Goal: Task Accomplishment & Management: Manage account settings

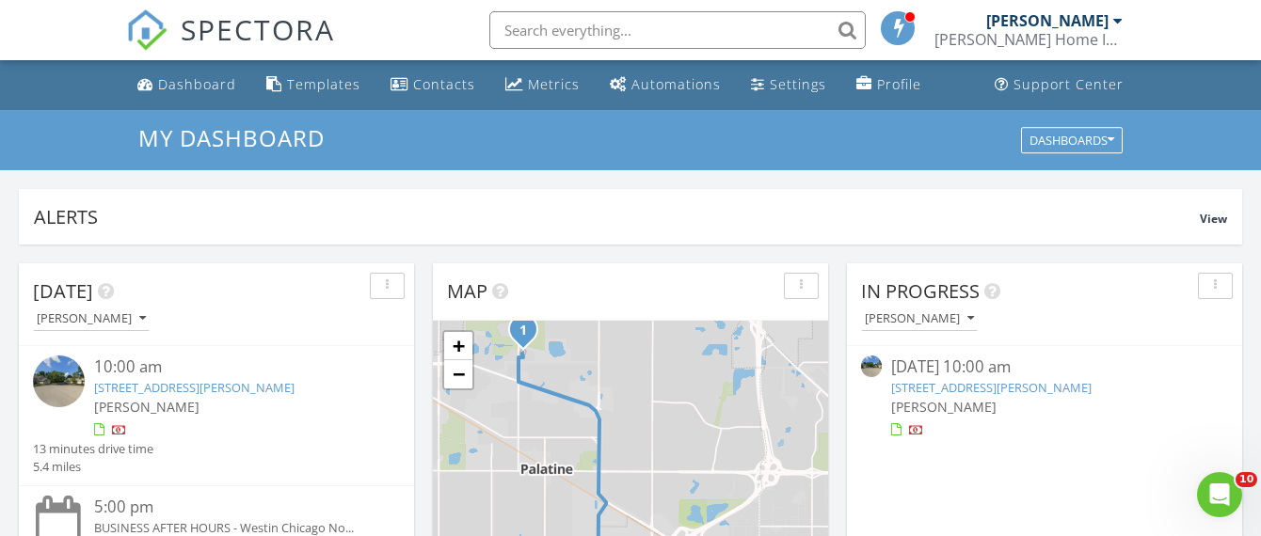
click at [295, 390] on link "889 N Hamilton Ct, Palatine, IL 60067" at bounding box center [194, 387] width 200 height 17
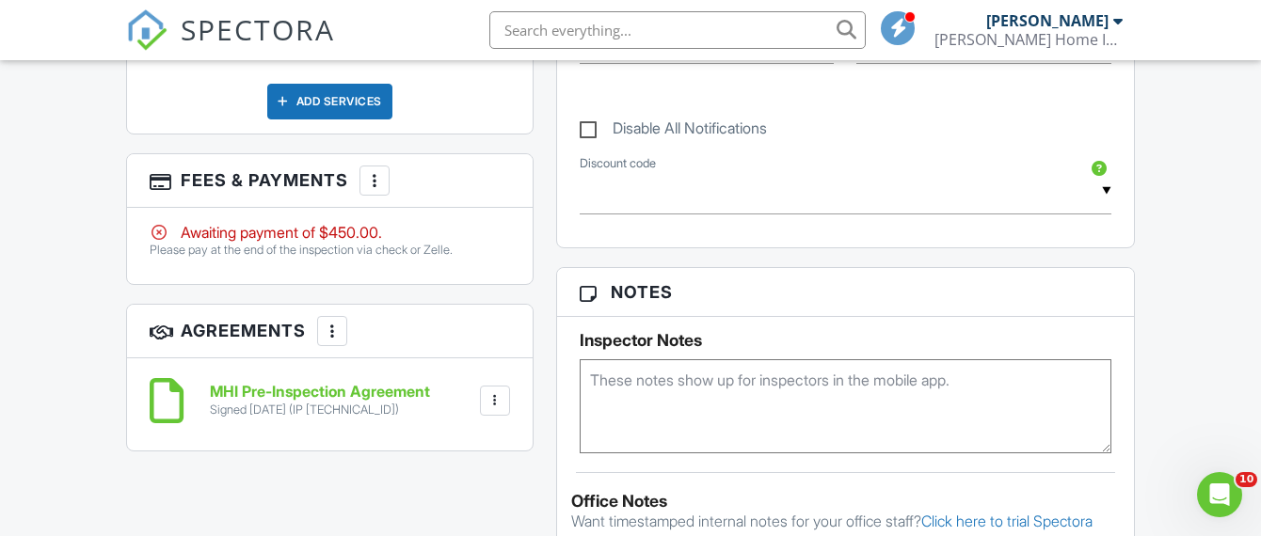
click at [375, 183] on div at bounding box center [374, 180] width 19 height 19
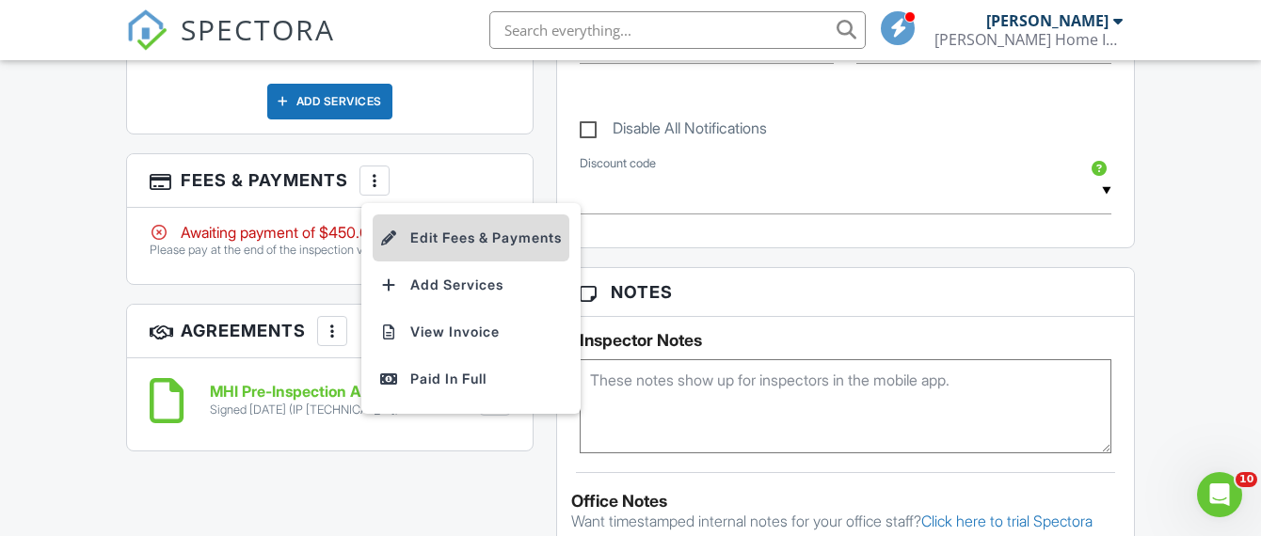
click at [438, 233] on li "Edit Fees & Payments" at bounding box center [471, 238] width 197 height 47
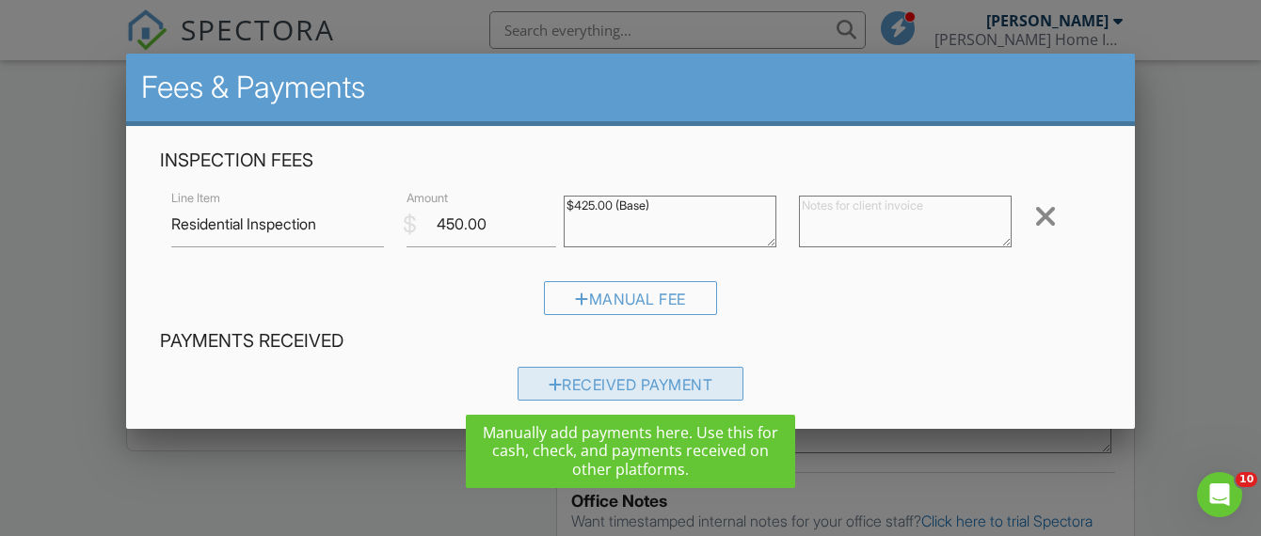
click at [664, 380] on div "Received Payment" at bounding box center [631, 384] width 227 height 34
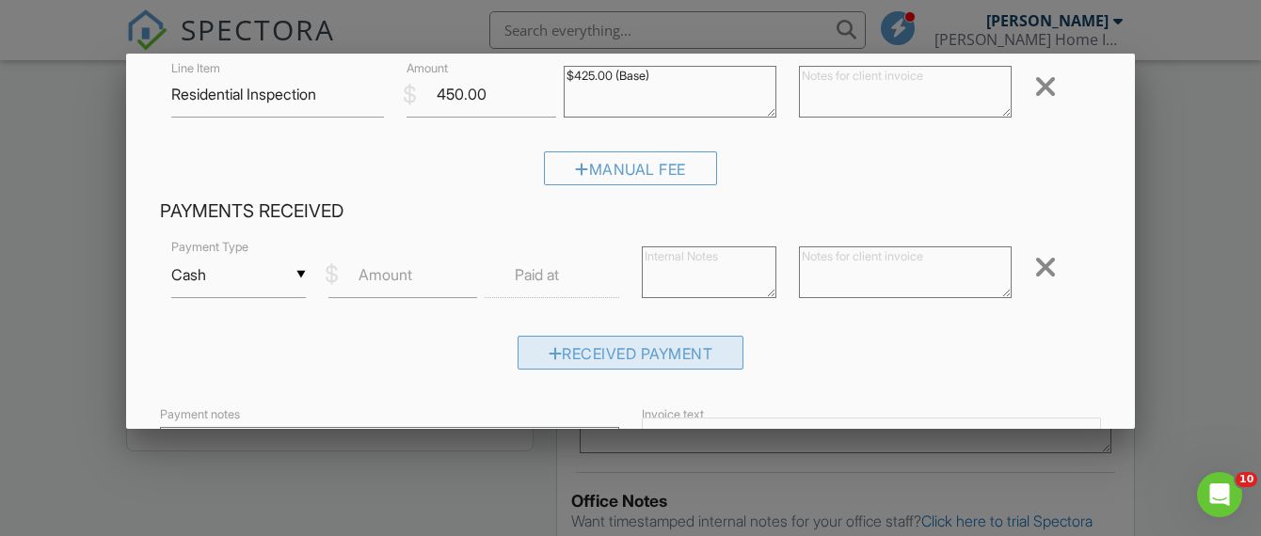
scroll to position [134, 0]
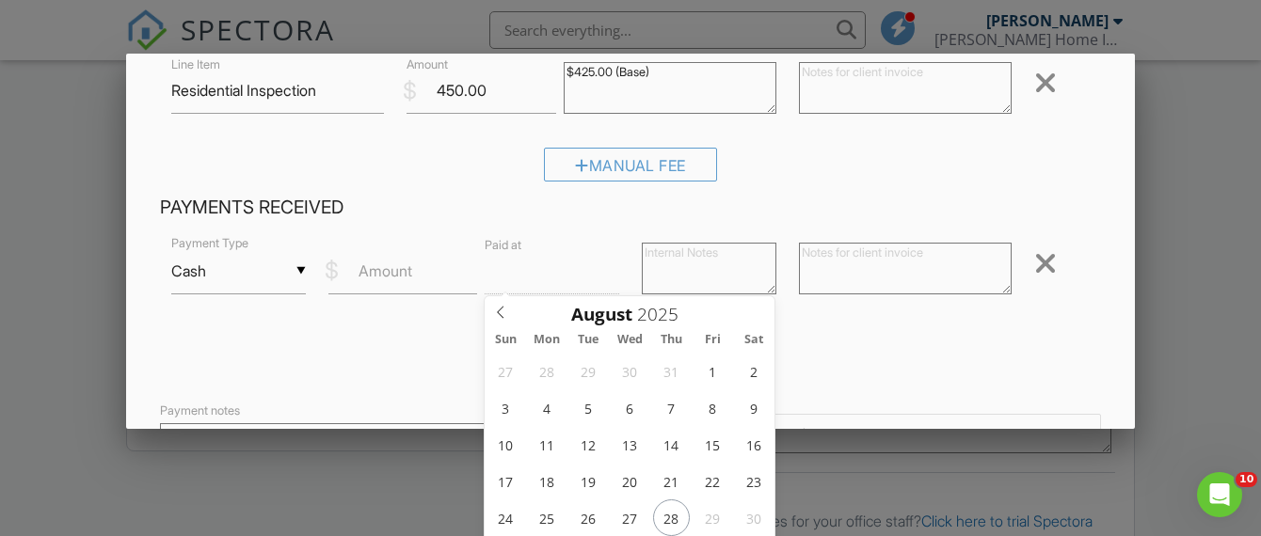
click at [588, 279] on input "text" at bounding box center [552, 271] width 135 height 46
type input "08/28/2025 12:00 PM"
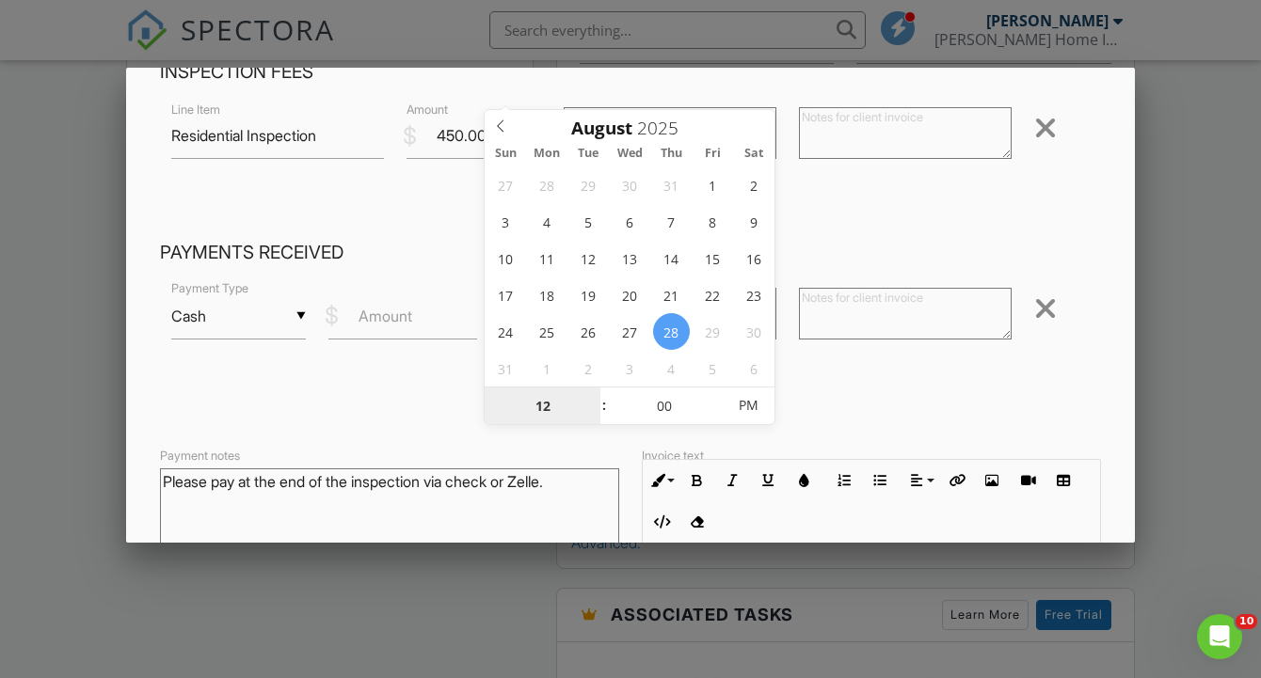
scroll to position [100, 0]
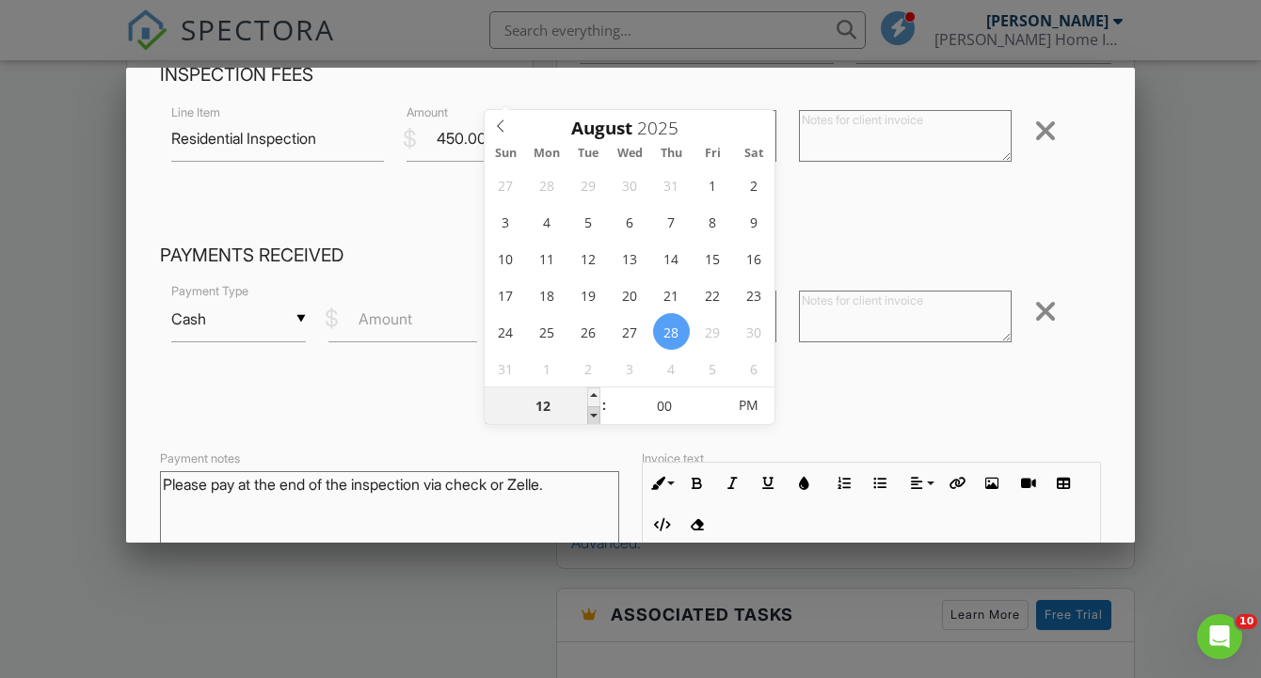
type input "11"
type input "[DATE] 11:00 AM"
click at [592, 421] on span at bounding box center [593, 416] width 13 height 19
type input "05"
type input "08/28/2025 11:05 AM"
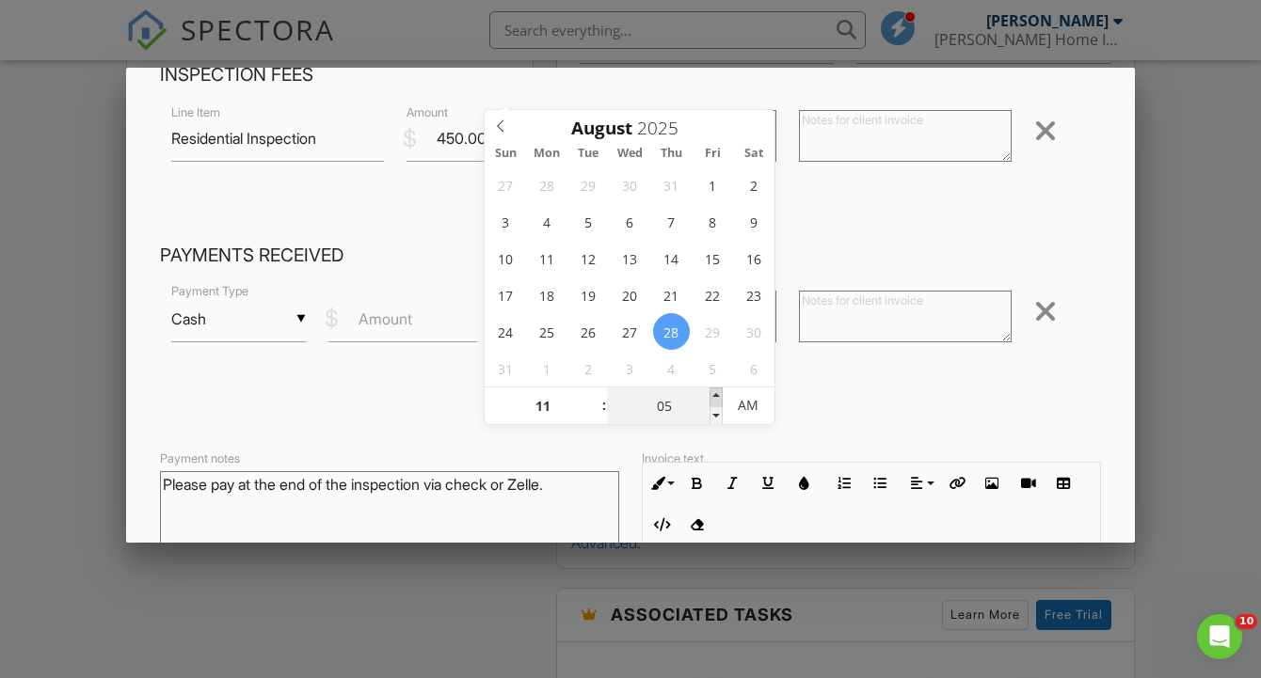
click at [717, 398] on span at bounding box center [716, 397] width 13 height 19
type input "10"
type input "08/28/2025 11:10 AM"
click at [717, 398] on span at bounding box center [716, 397] width 13 height 19
type input "15"
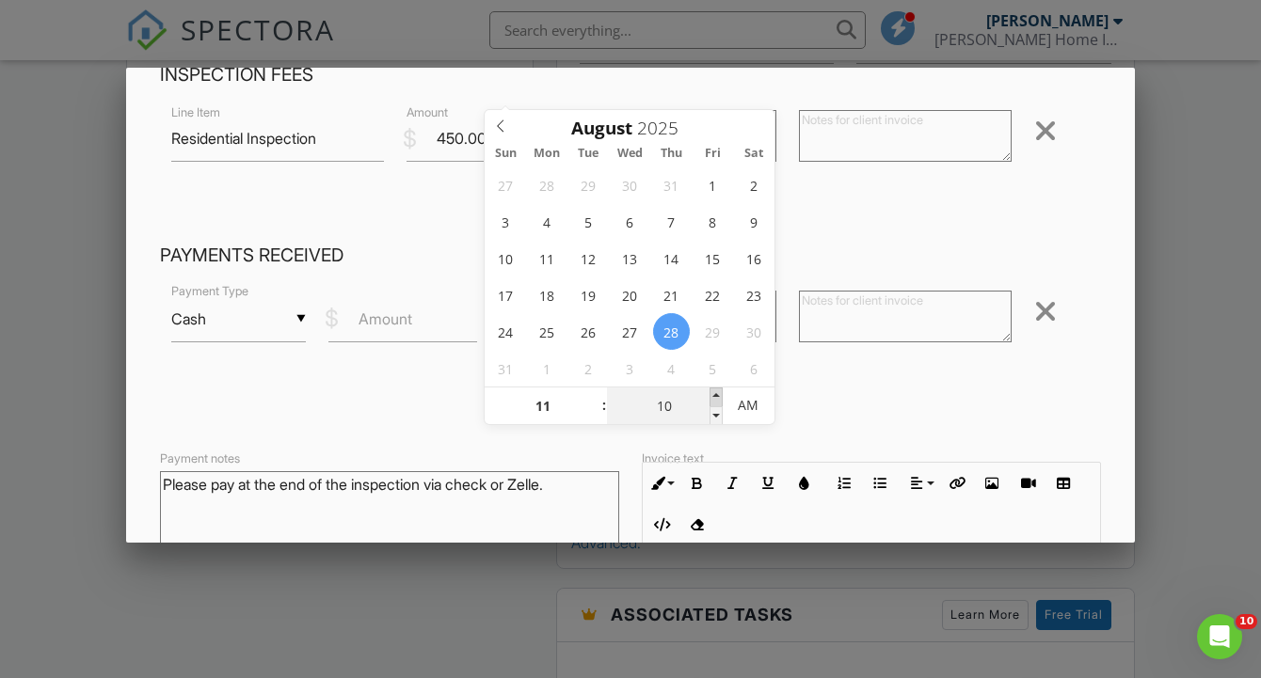
type input "08/28/2025 11:15 AM"
click at [717, 398] on span at bounding box center [716, 397] width 13 height 19
type input "20"
type input "08/28/2025 11:20 AM"
click at [717, 398] on span at bounding box center [716, 397] width 13 height 19
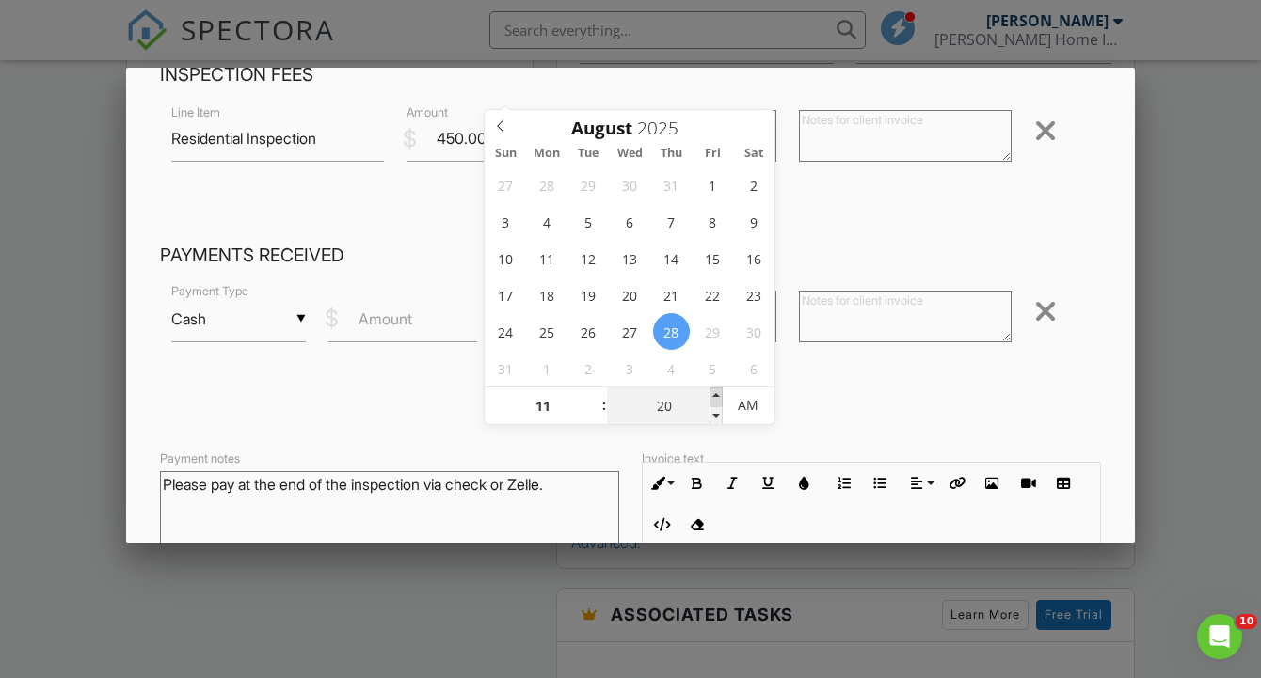
type input "25"
type input "08/28/2025 11:25 AM"
click at [717, 398] on span at bounding box center [716, 397] width 13 height 19
type input "30"
type input "[DATE] 11:30 AM"
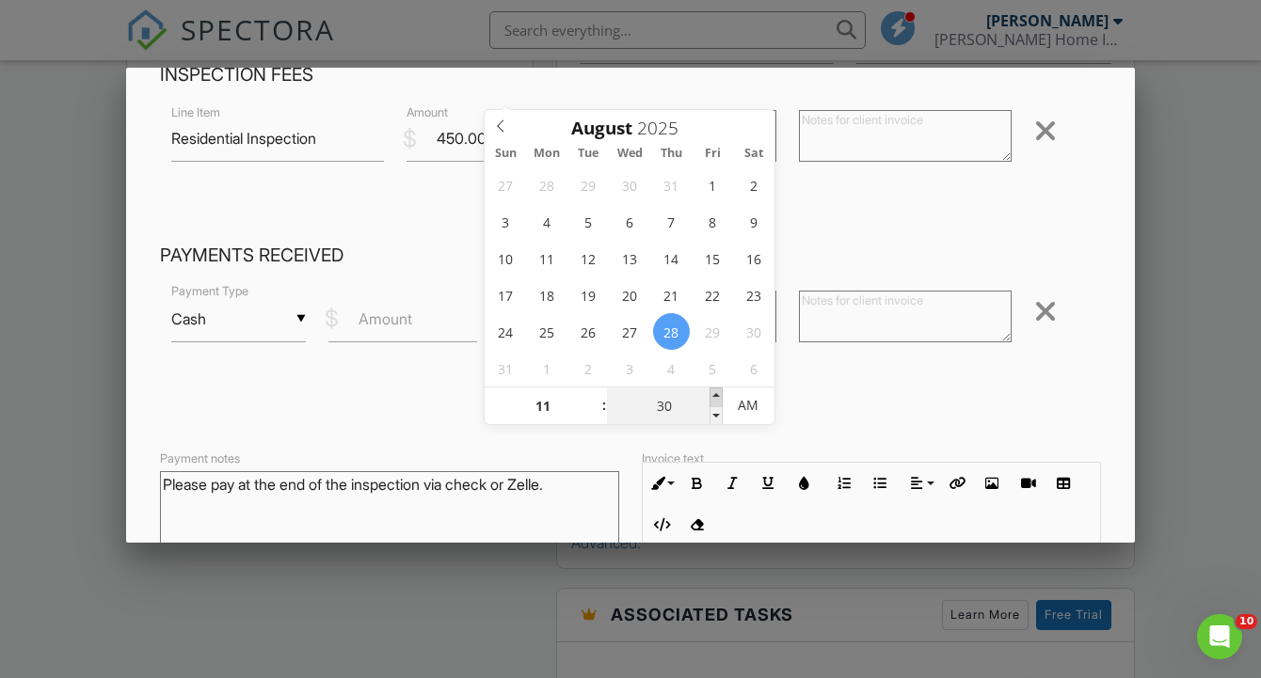
click at [717, 398] on span at bounding box center [716, 397] width 13 height 19
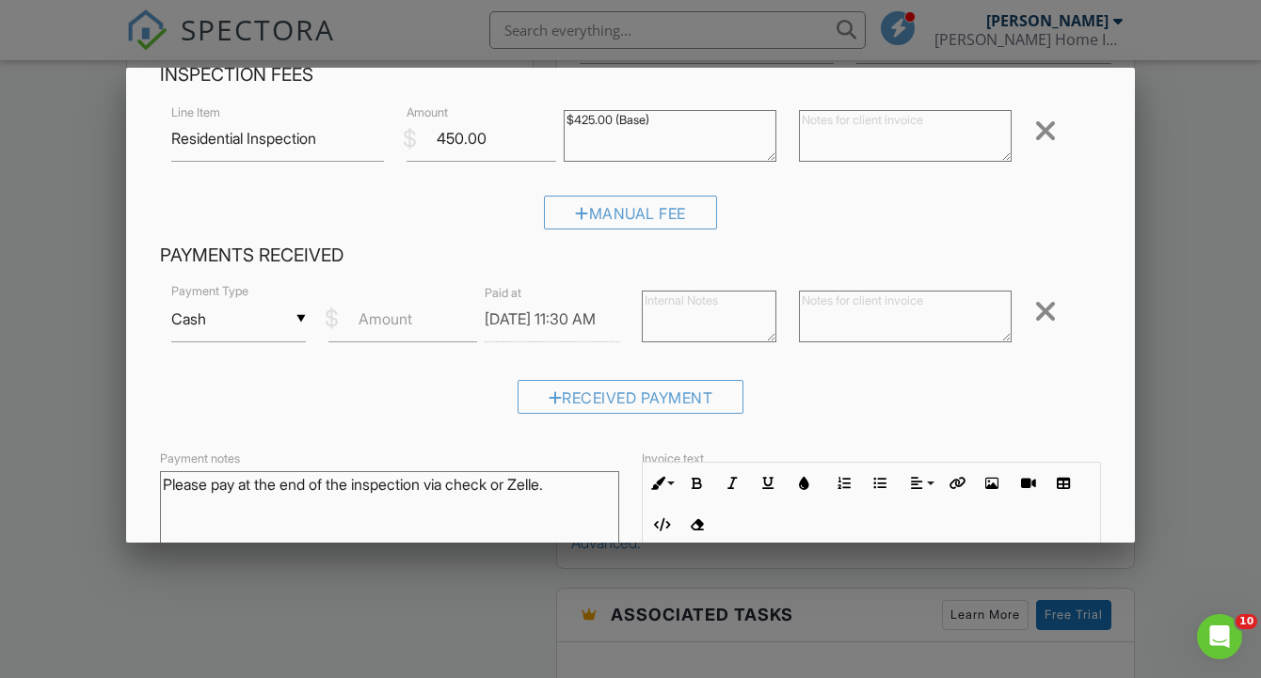
click at [314, 411] on div "Received Payment" at bounding box center [630, 404] width 941 height 48
click at [440, 331] on input "Amount" at bounding box center [403, 319] width 150 height 46
type input "450"
click at [439, 391] on div "Received Payment" at bounding box center [630, 404] width 941 height 48
click at [739, 143] on textarea "$425.00 (Base)" at bounding box center [670, 136] width 213 height 52
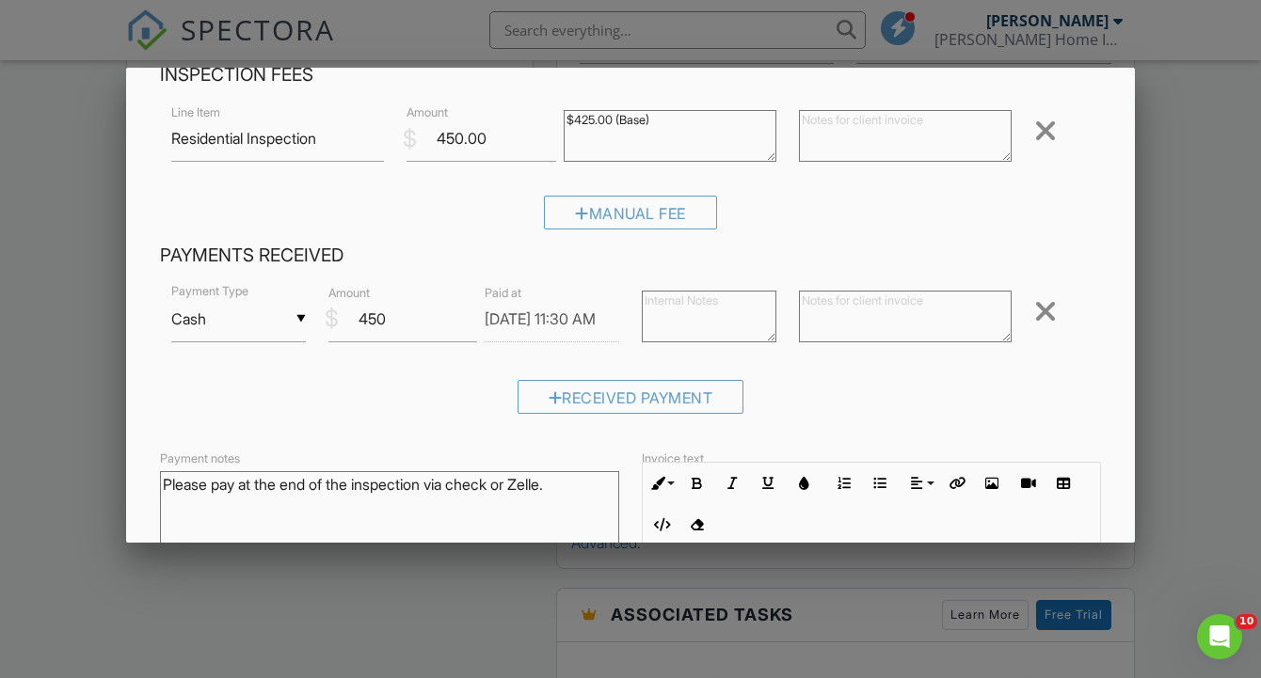
click at [739, 143] on textarea "$425.00 (Base)" at bounding box center [670, 136] width 213 height 52
click at [822, 225] on div "Manual Fee" at bounding box center [630, 220] width 941 height 48
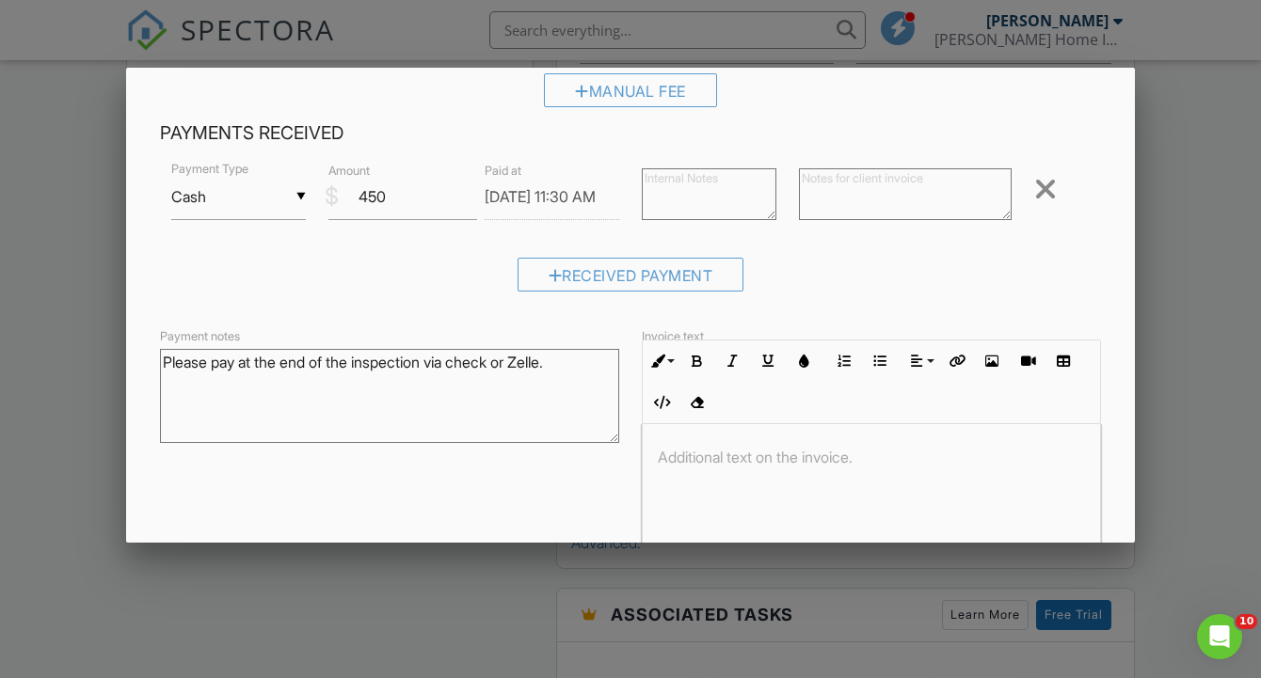
scroll to position [334, 0]
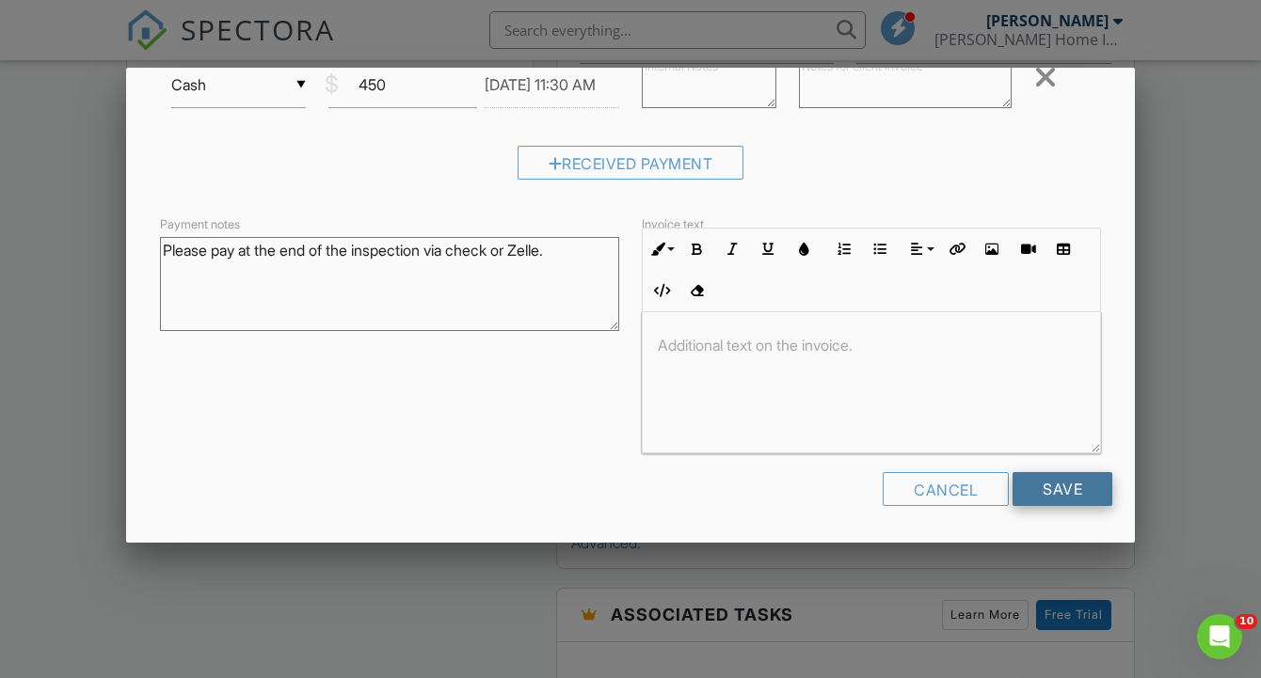
click at [1062, 502] on input "Save" at bounding box center [1063, 489] width 100 height 34
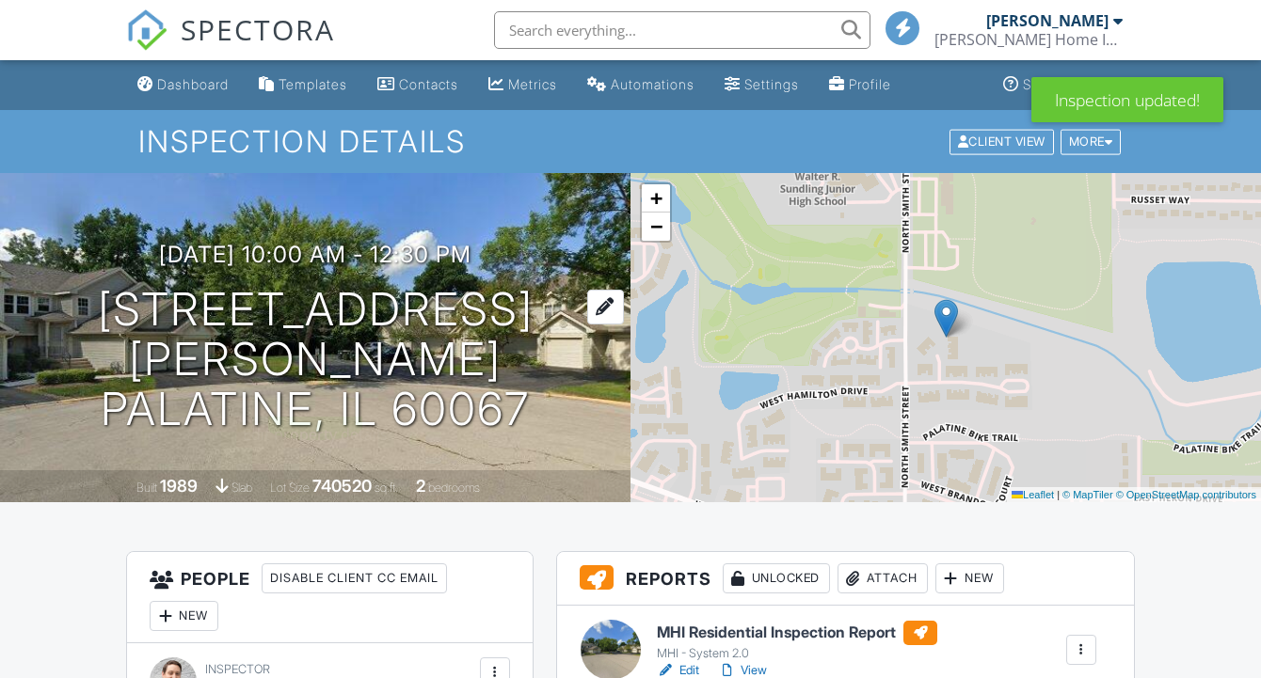
drag, startPoint x: 228, startPoint y: 329, endPoint x: 100, endPoint y: 338, distance: 128.3
click at [100, 338] on div "[DATE] 10:00 am - 12:30 pm [STREET_ADDRESS][PERSON_NAME] Palatine, IL 60067" at bounding box center [315, 338] width 630 height 192
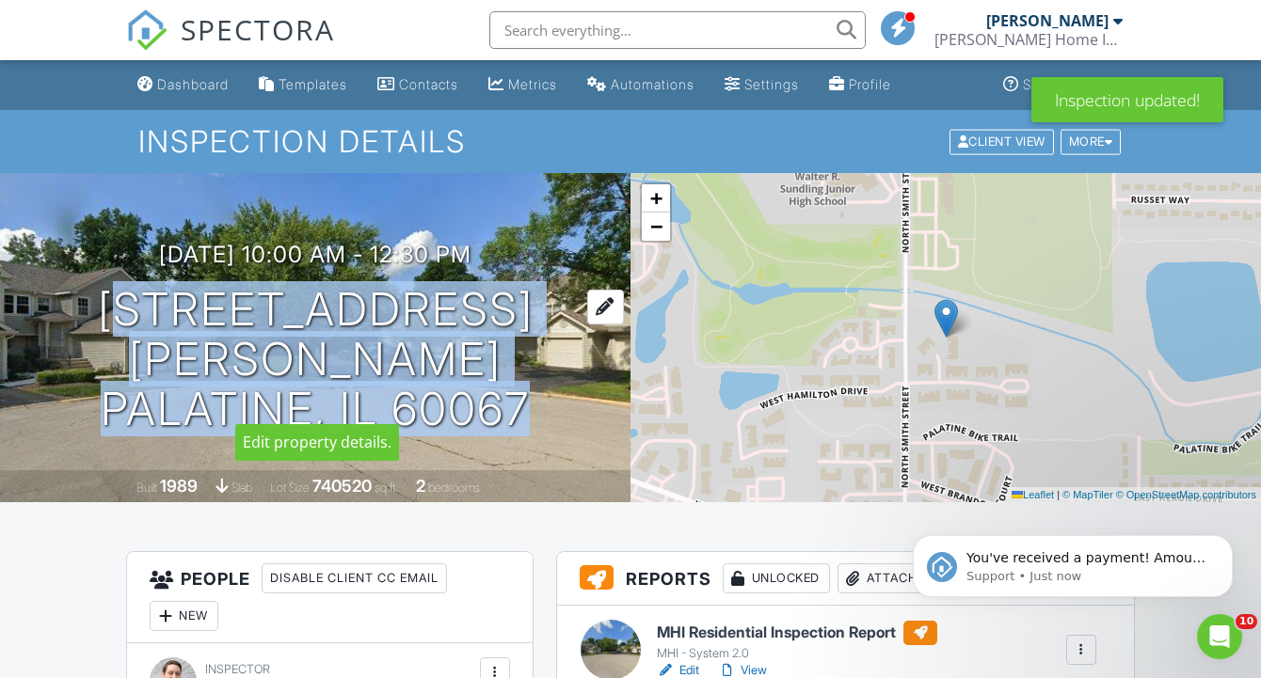
drag, startPoint x: 42, startPoint y: 324, endPoint x: 547, endPoint y: 341, distance: 504.7
click at [547, 341] on div "[DATE] 10:00 am - 12:30 pm [STREET_ADDRESS][PERSON_NAME] Palatine, IL 60067" at bounding box center [315, 338] width 630 height 192
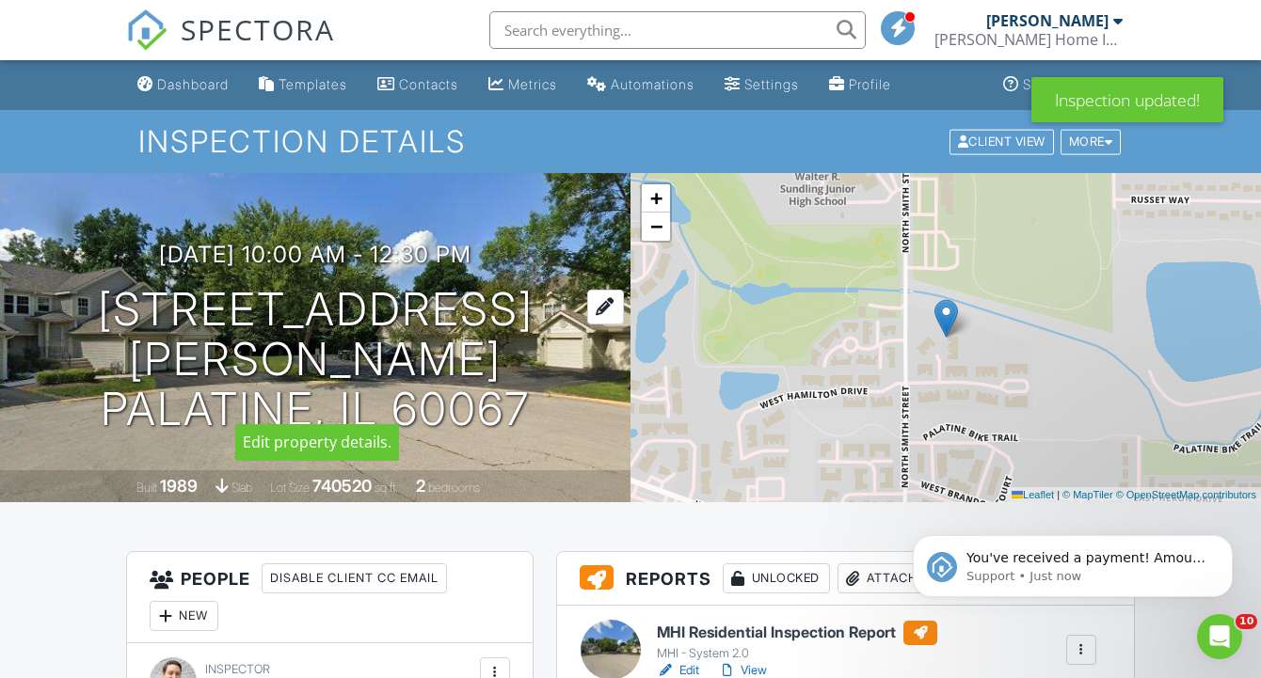
click at [88, 320] on h1 "[STREET_ADDRESS][PERSON_NAME] Palatine, IL 60067" at bounding box center [315, 359] width 570 height 149
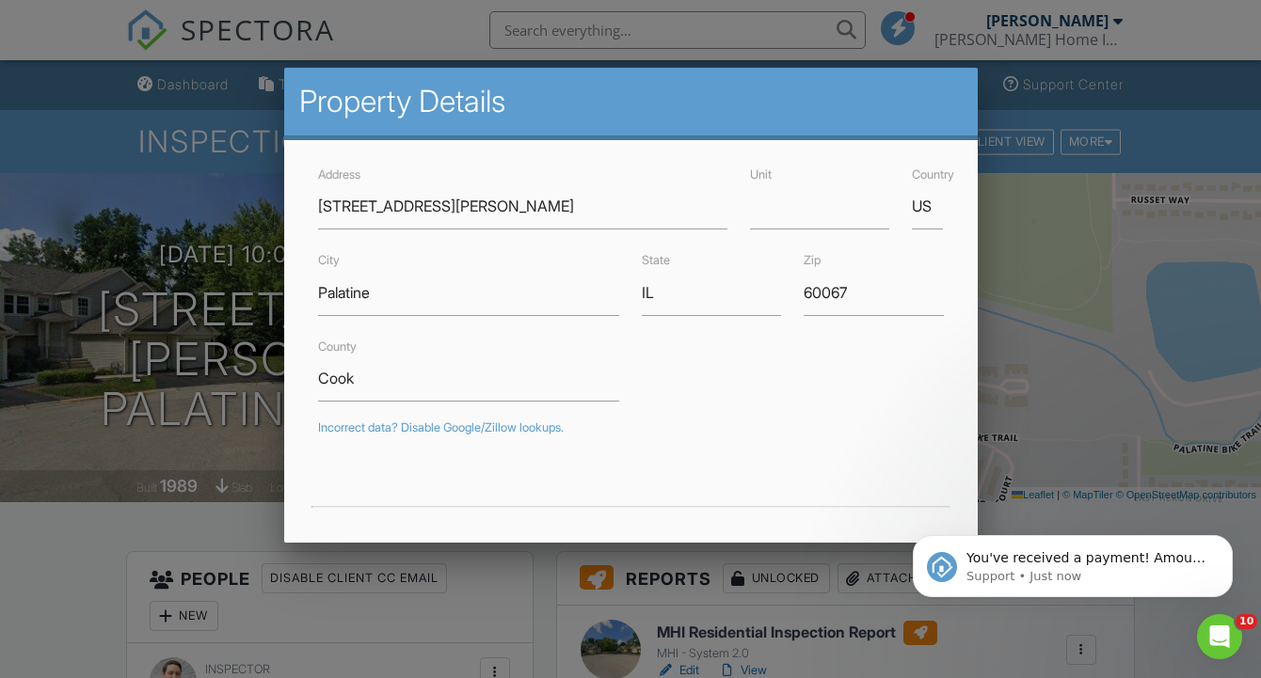
click at [118, 555] on div at bounding box center [630, 330] width 1261 height 848
